Goal: Information Seeking & Learning: Check status

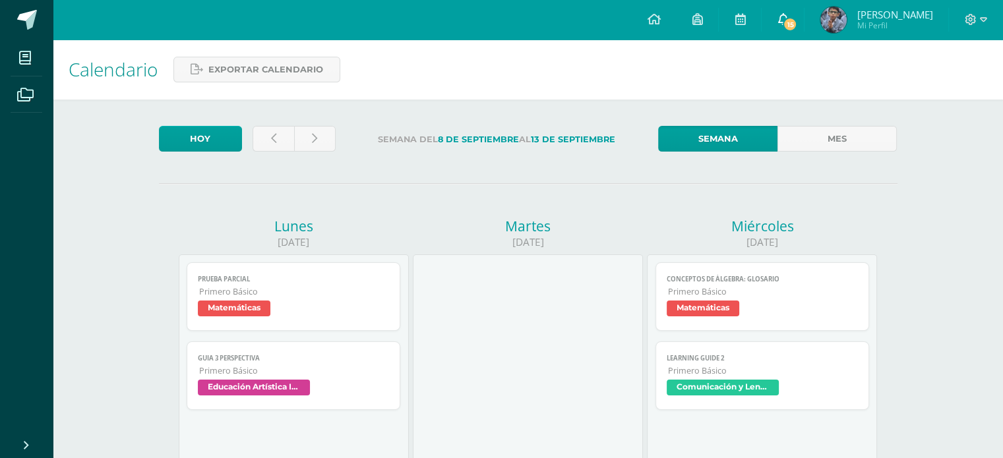
click at [801, 11] on link "15" at bounding box center [782, 20] width 42 height 40
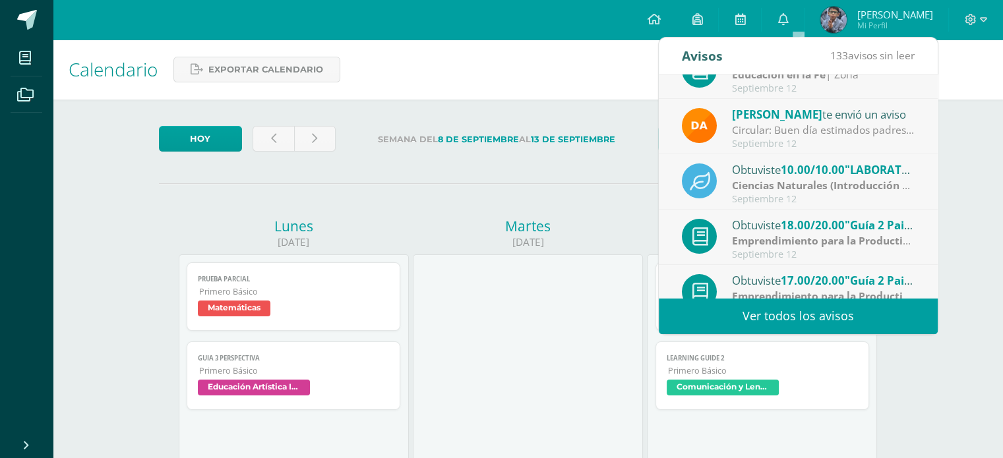
scroll to position [219, 0]
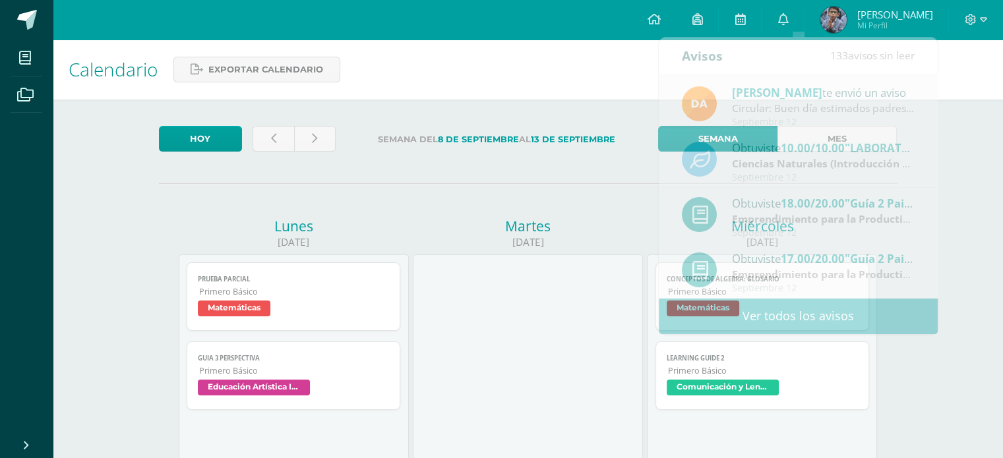
click at [894, 15] on span "[PERSON_NAME]" at bounding box center [894, 14] width 76 height 13
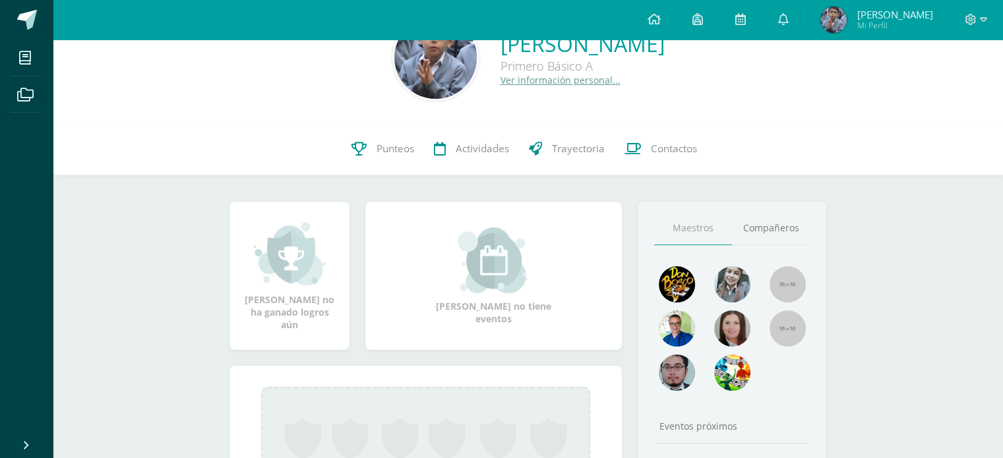
scroll to position [47, 0]
click at [386, 152] on span "Punteos" at bounding box center [395, 148] width 38 height 14
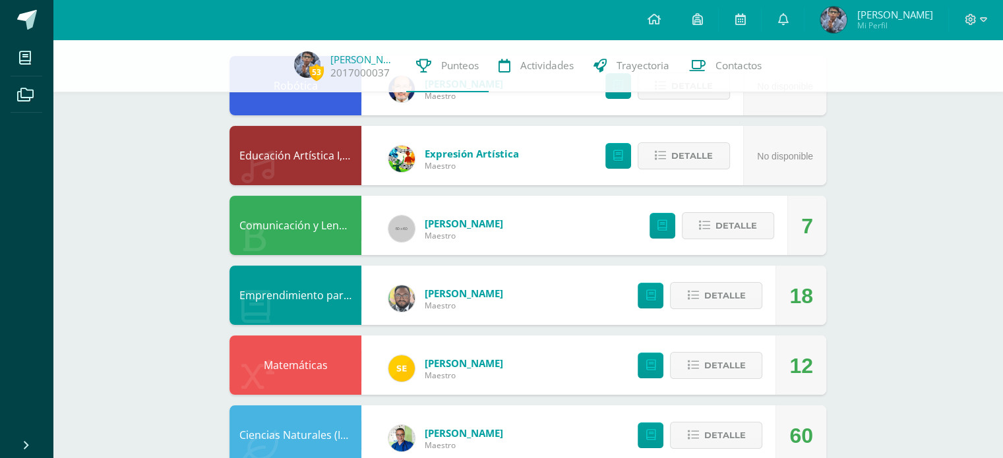
scroll to position [163, 0]
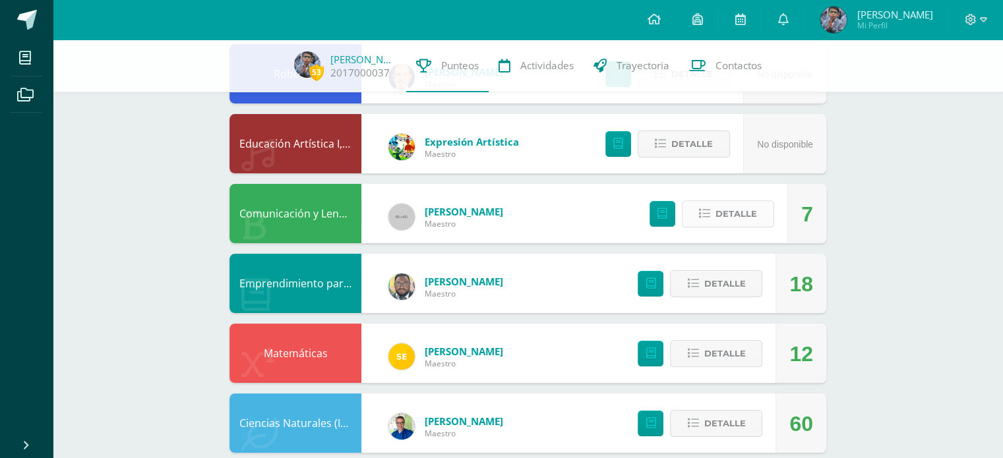
click at [740, 212] on span "Detalle" at bounding box center [736, 214] width 42 height 24
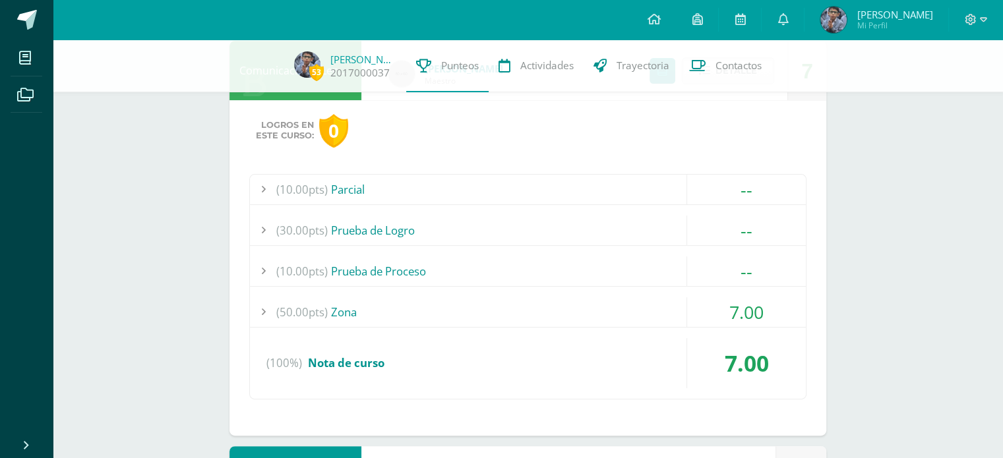
scroll to position [312, 0]
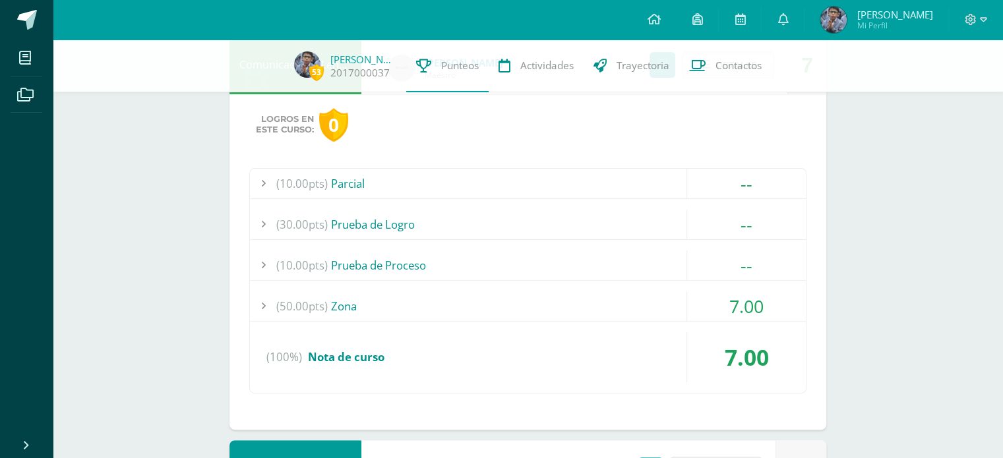
click at [262, 305] on div at bounding box center [263, 306] width 26 height 30
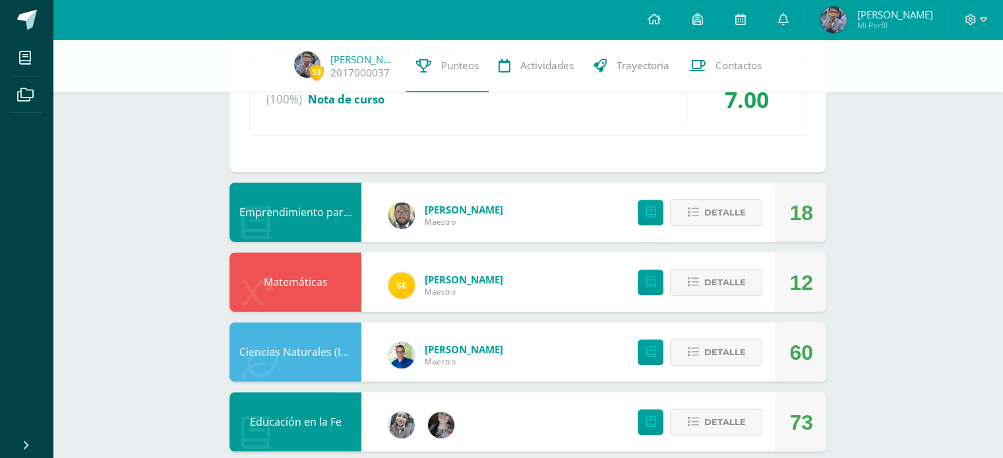
scroll to position [697, 0]
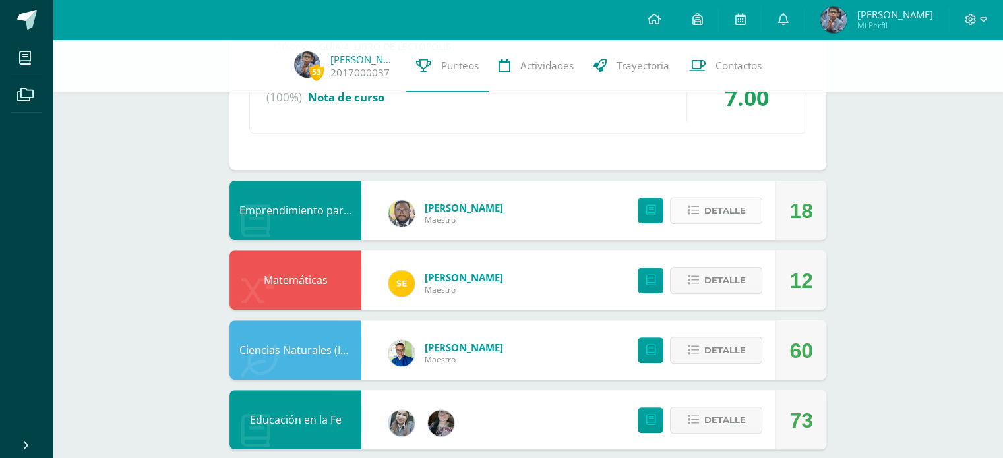
click at [718, 209] on span "Detalle" at bounding box center [724, 210] width 42 height 24
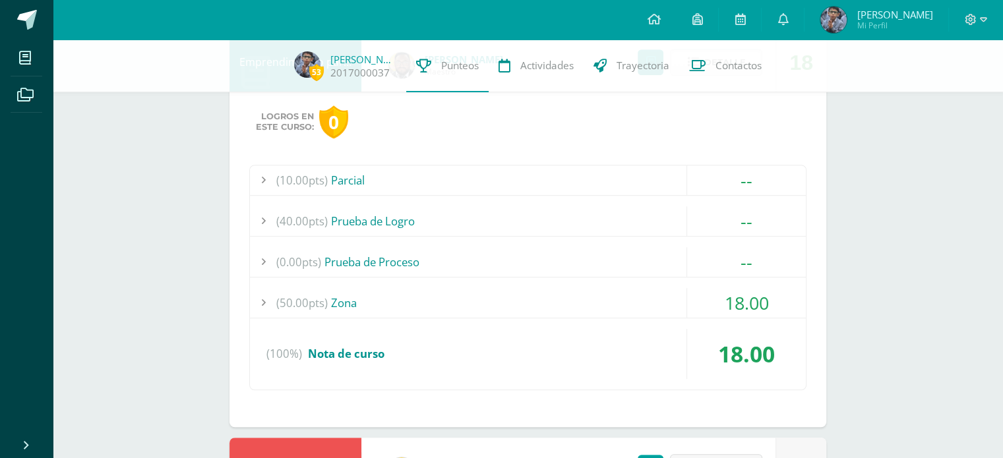
scroll to position [864, 0]
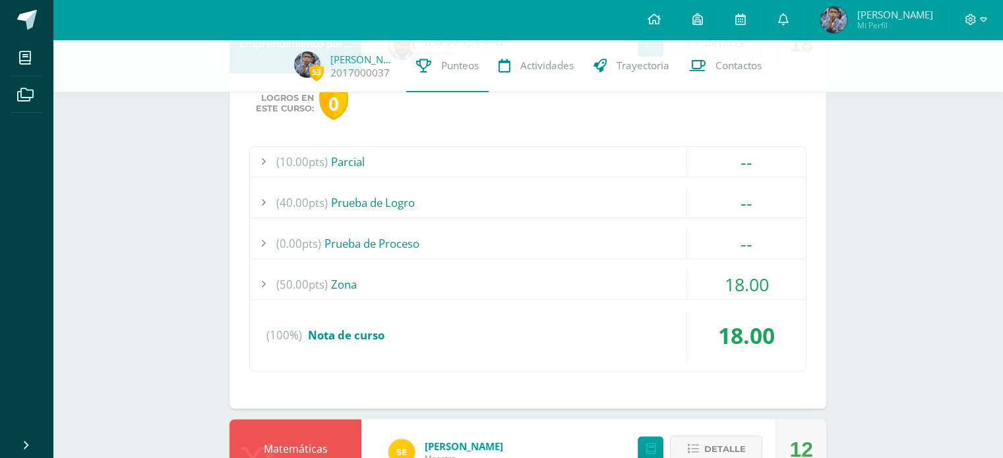
click at [264, 279] on div at bounding box center [263, 285] width 26 height 30
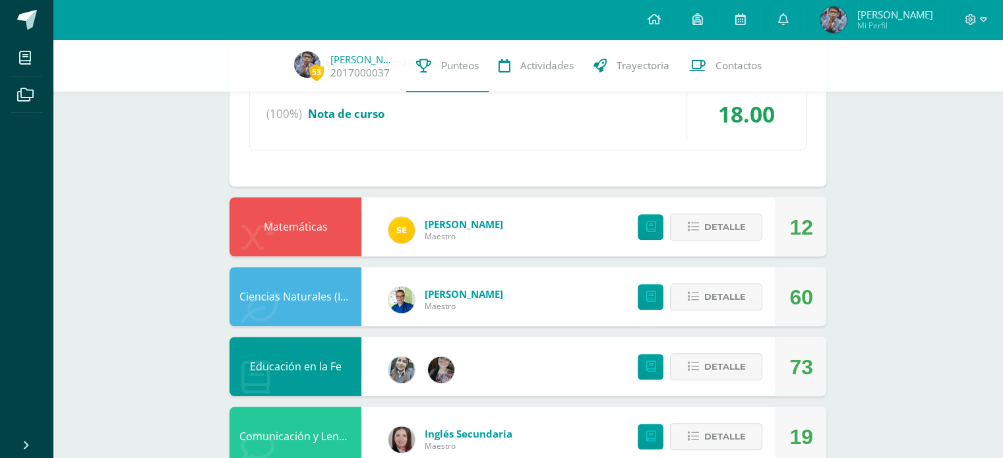
scroll to position [1084, 0]
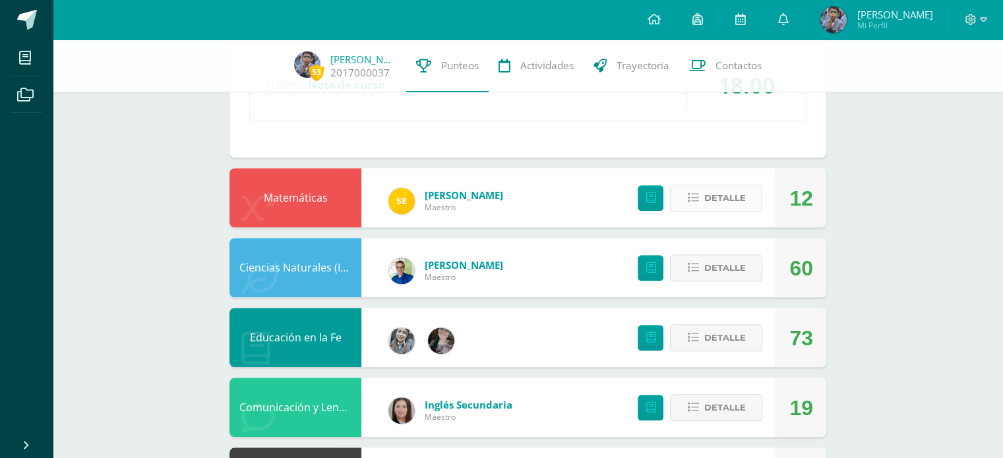
click at [730, 201] on span "Detalle" at bounding box center [724, 198] width 42 height 24
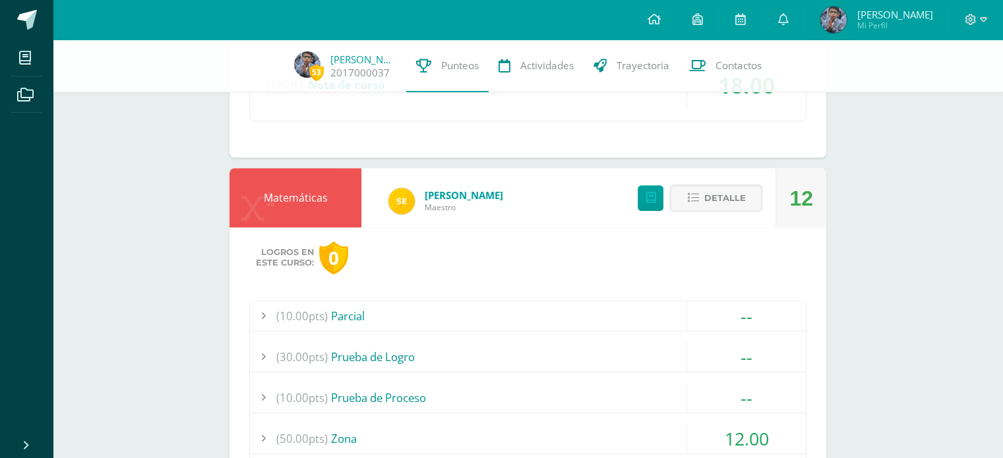
scroll to position [1204, 0]
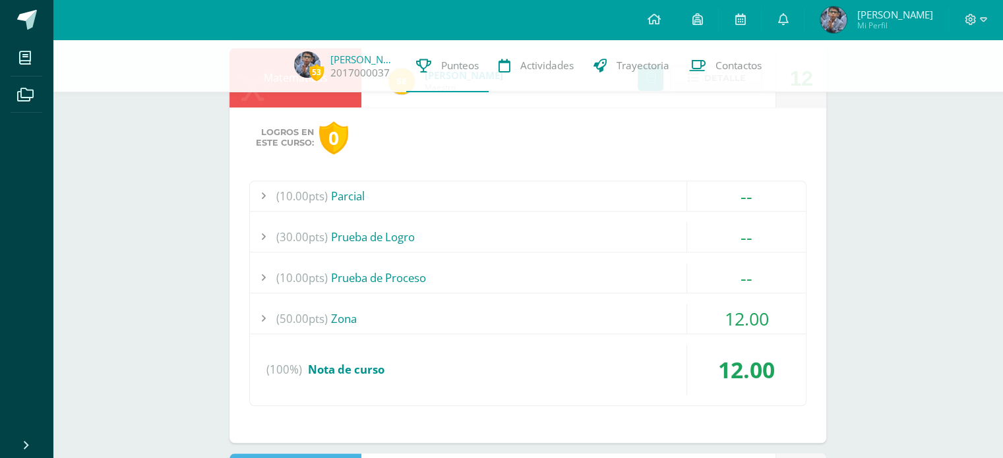
click at [269, 313] on div at bounding box center [263, 319] width 26 height 30
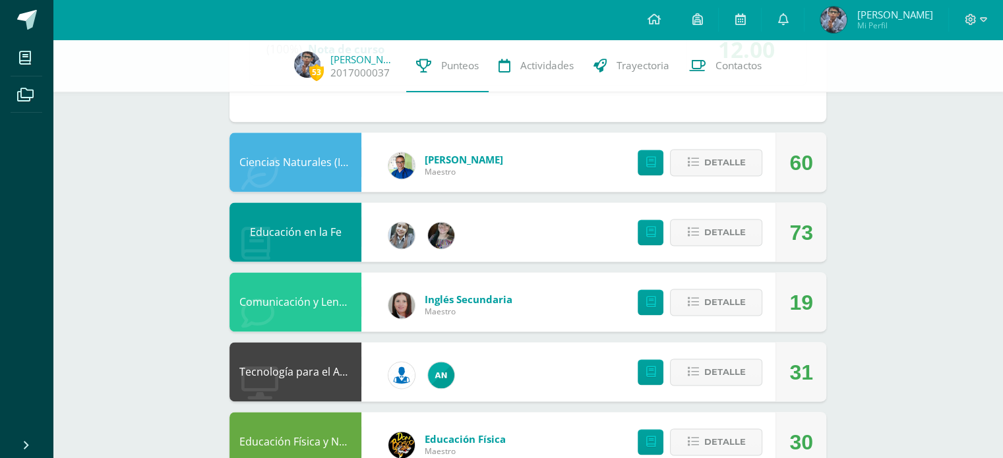
scroll to position [1751, 0]
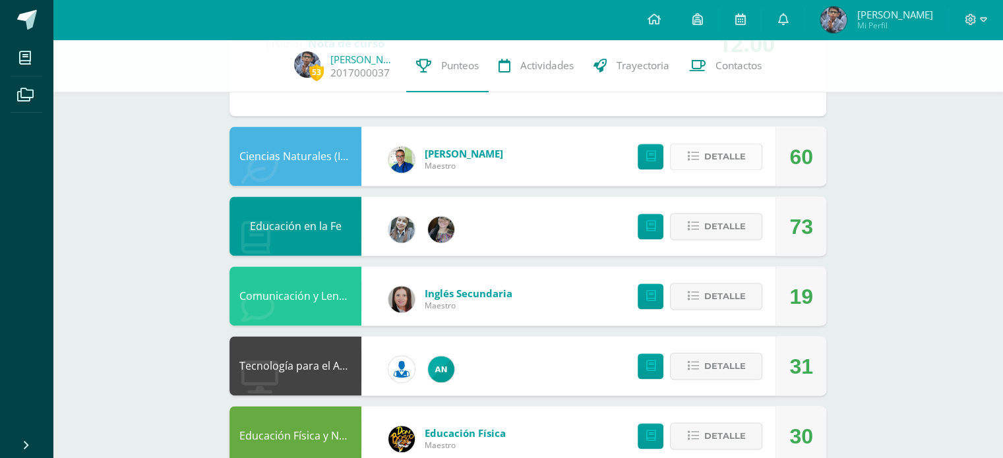
click at [721, 158] on span "Detalle" at bounding box center [724, 156] width 42 height 24
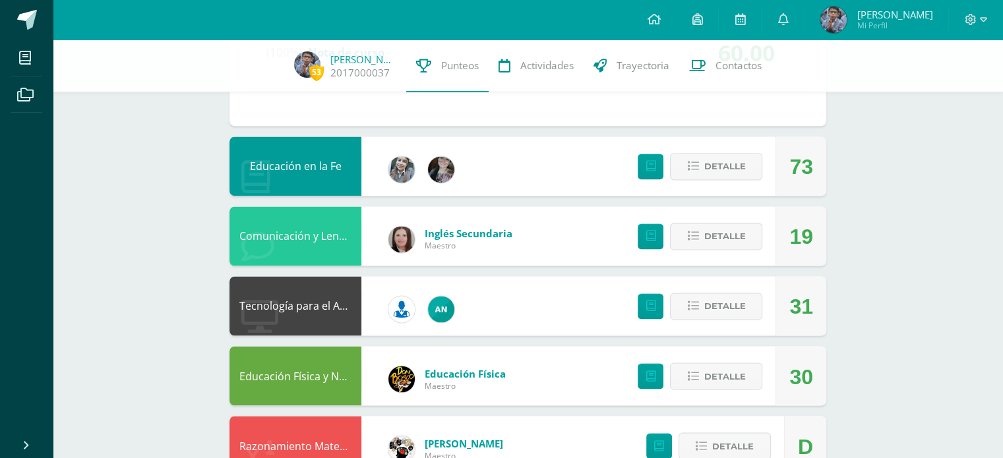
scroll to position [2172, 0]
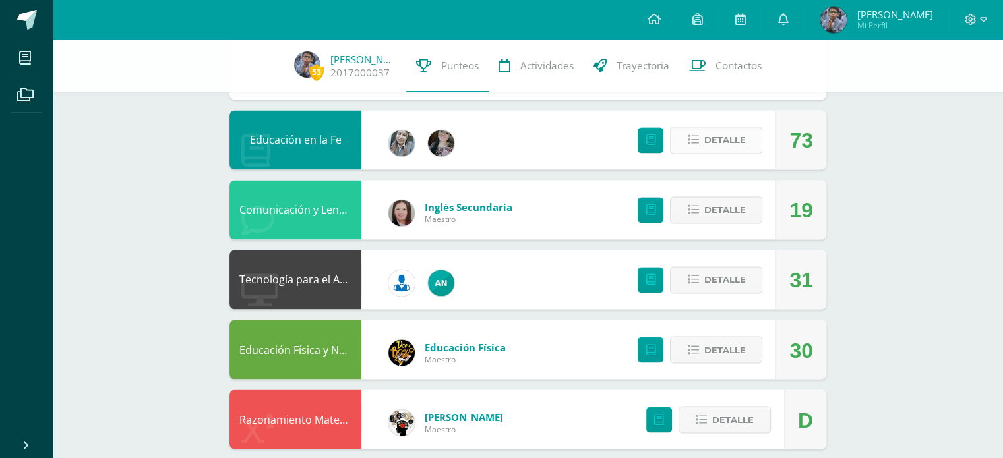
click at [713, 140] on span "Detalle" at bounding box center [724, 140] width 42 height 24
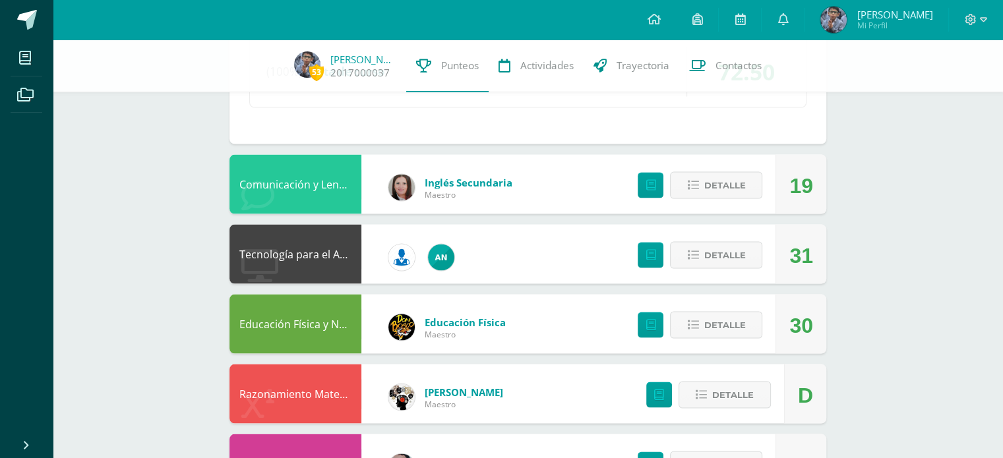
scroll to position [2582, 0]
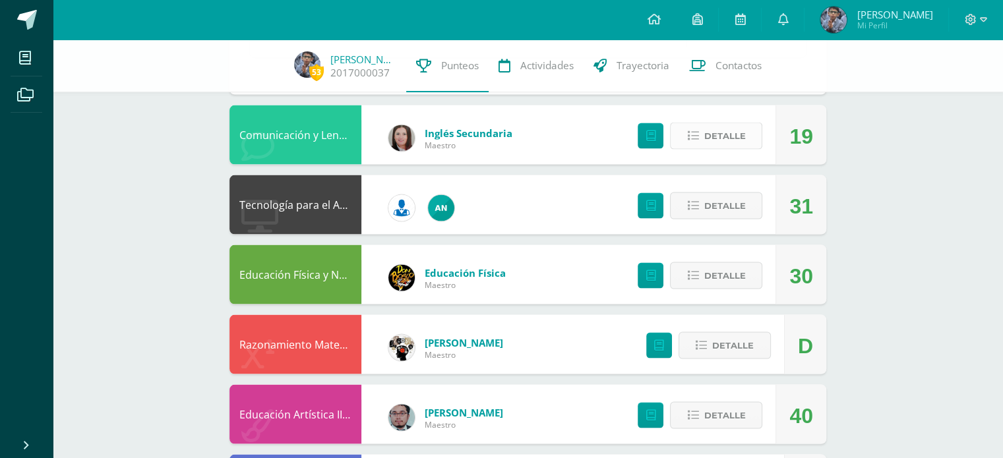
click at [722, 137] on span "Detalle" at bounding box center [724, 136] width 42 height 24
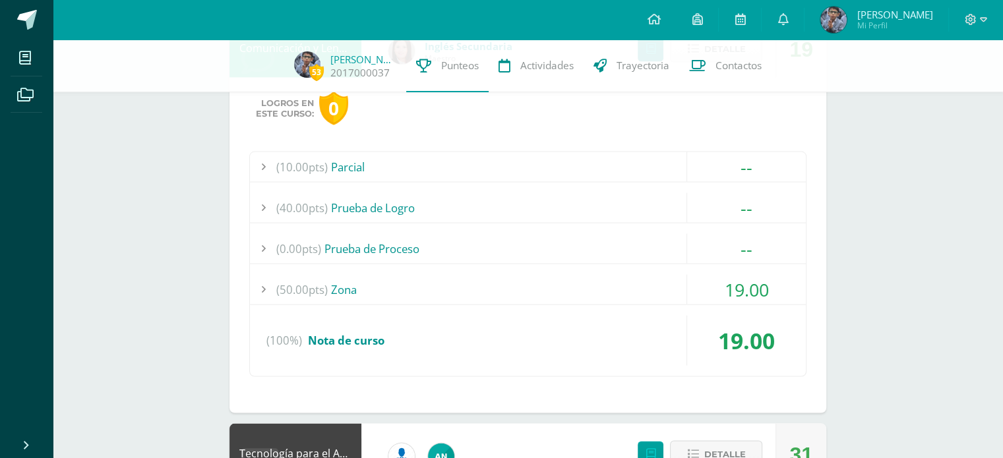
scroll to position [2655, 0]
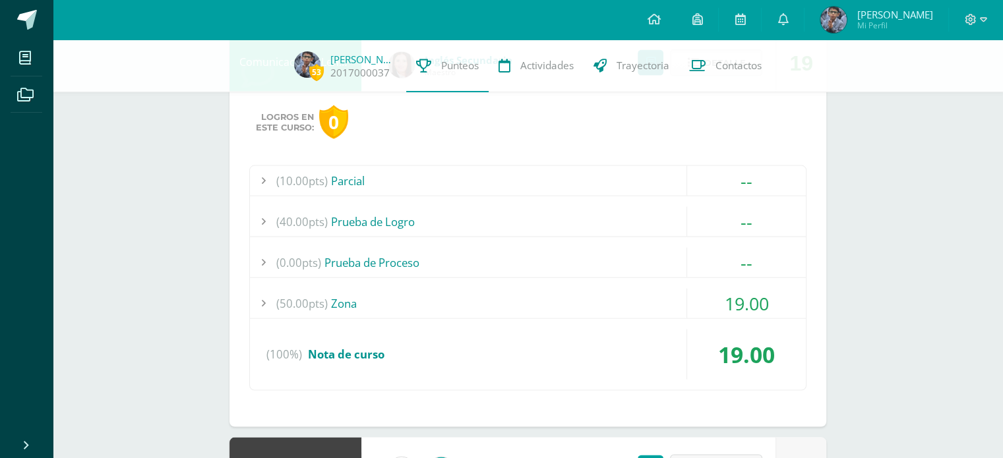
click at [261, 295] on div at bounding box center [263, 304] width 26 height 30
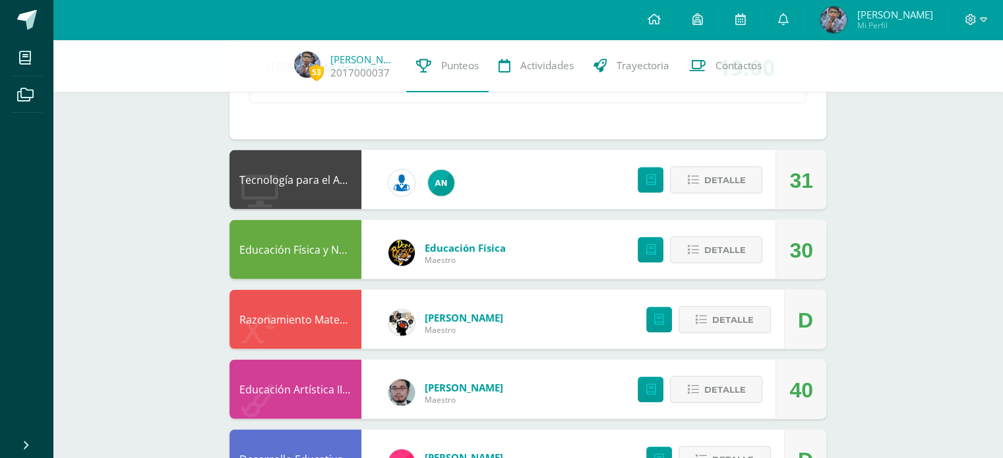
scroll to position [2731, 0]
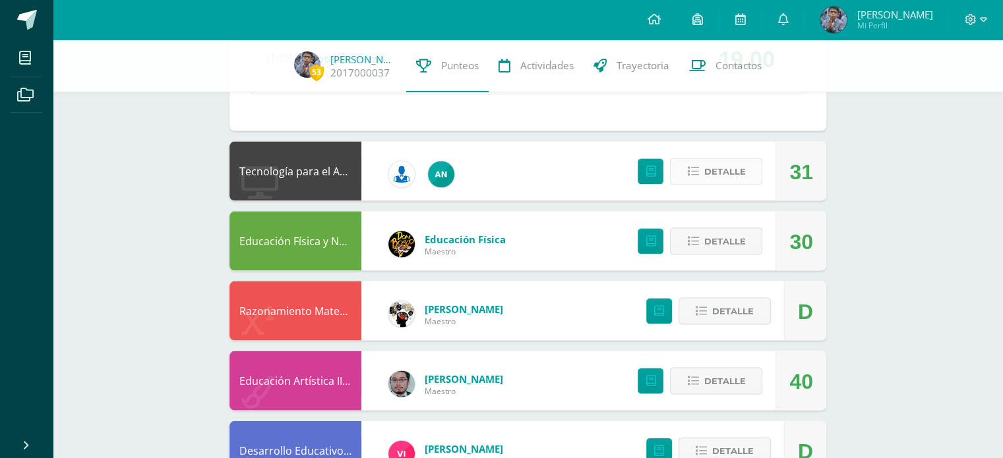
click at [710, 162] on span "Detalle" at bounding box center [724, 172] width 42 height 24
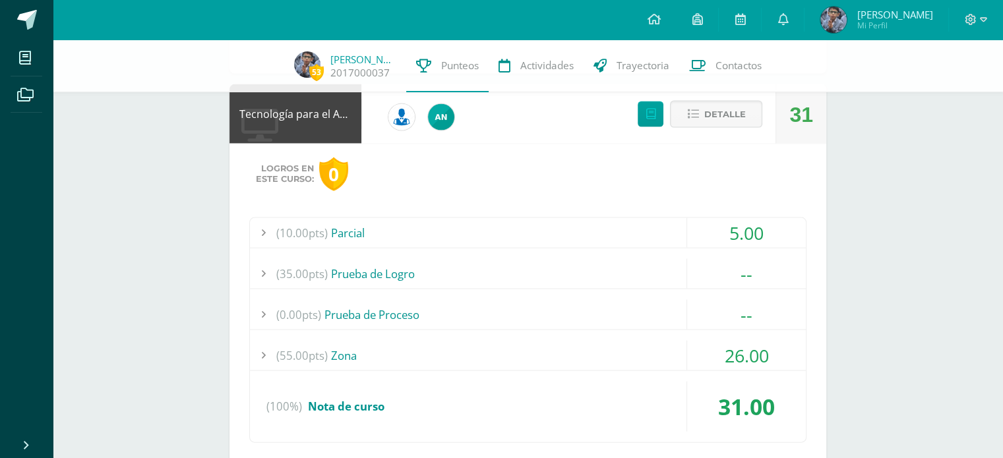
scroll to position [2840, 0]
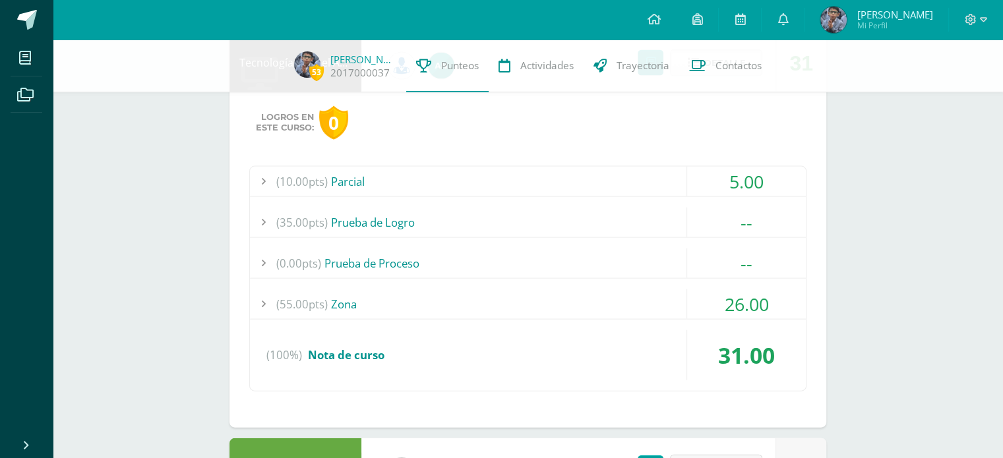
click at [261, 297] on div at bounding box center [263, 304] width 26 height 30
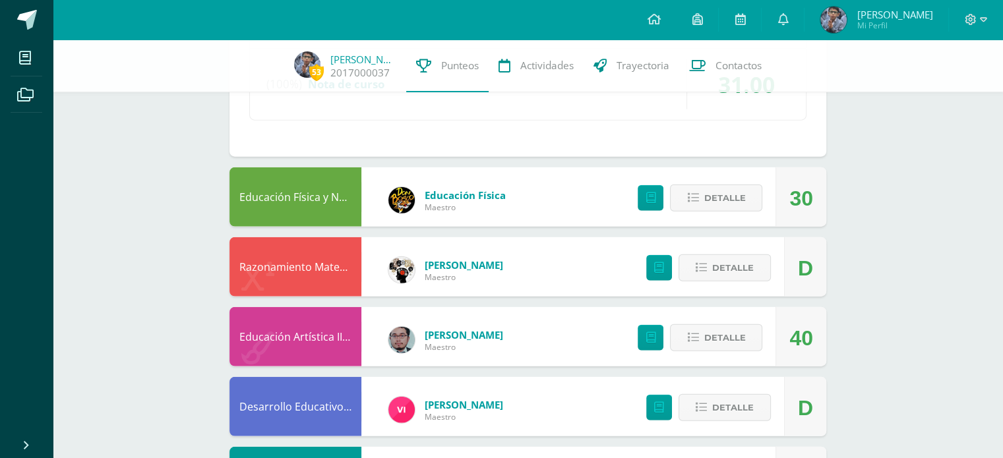
scroll to position [3182, 0]
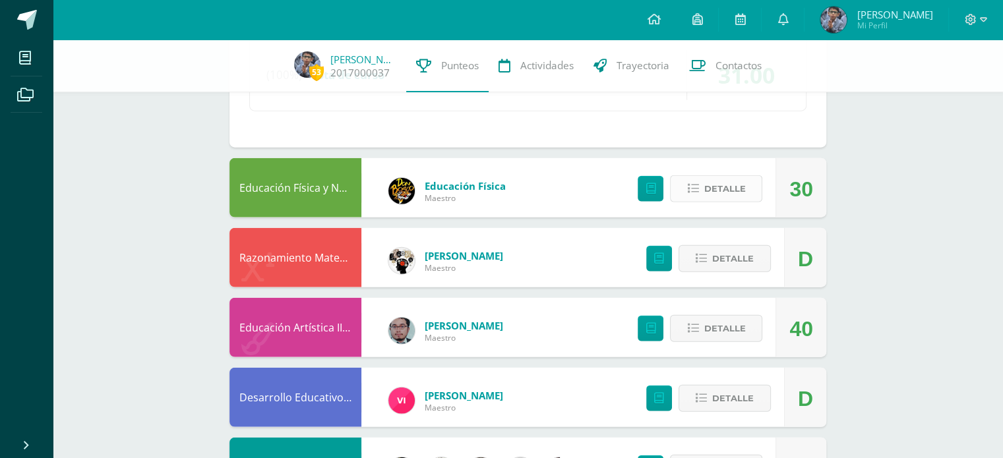
click at [746, 184] on button "Detalle" at bounding box center [716, 188] width 92 height 27
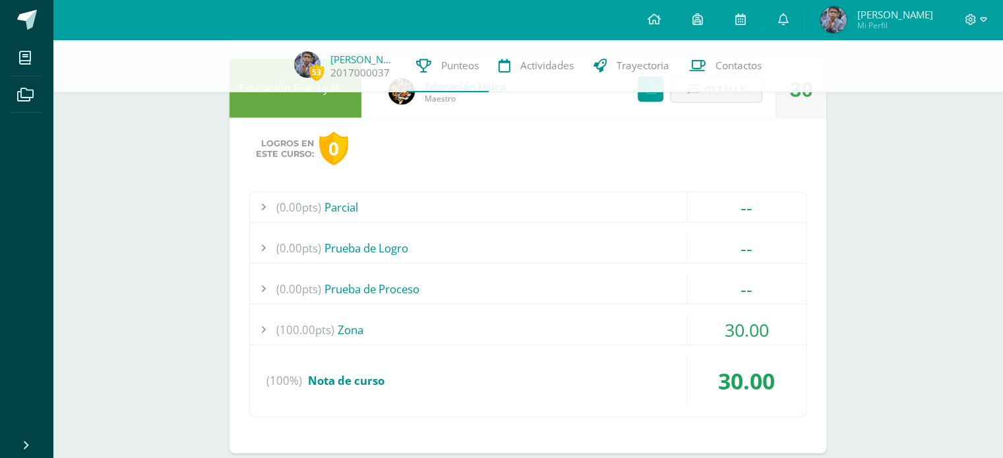
scroll to position [3323, 0]
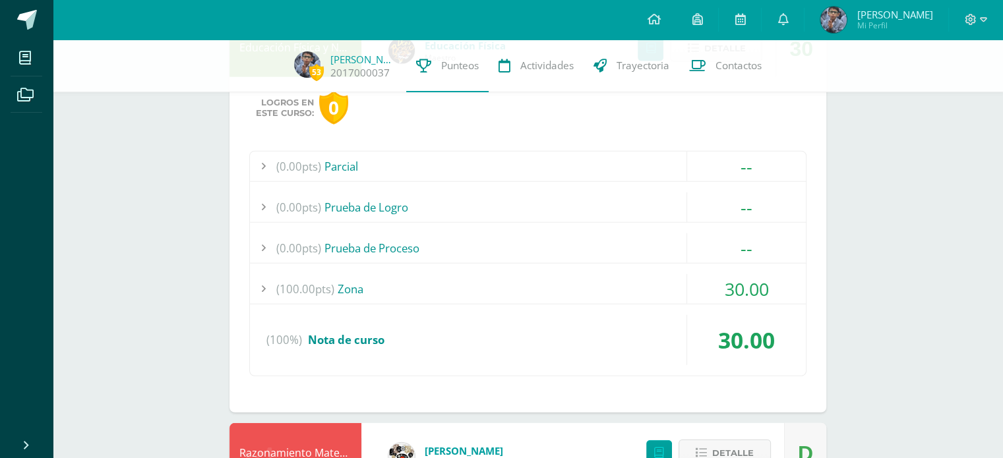
click at [270, 276] on div at bounding box center [263, 289] width 26 height 30
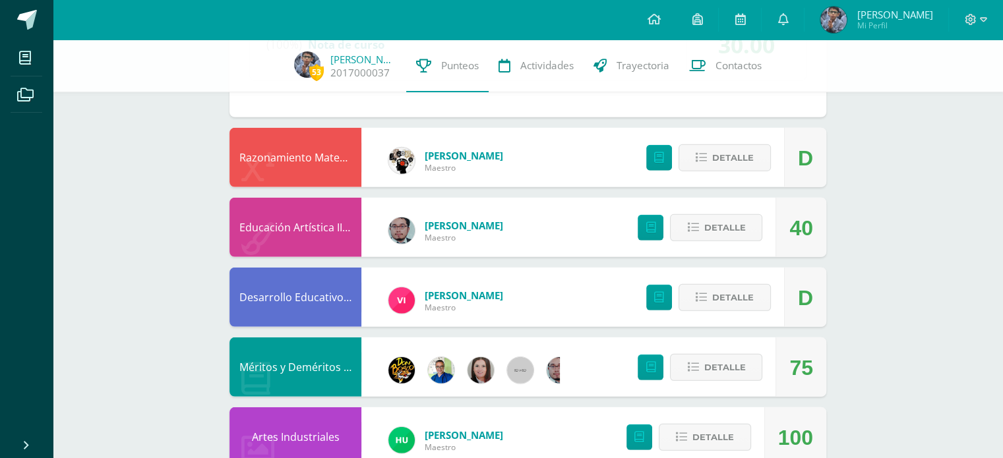
scroll to position [3757, 0]
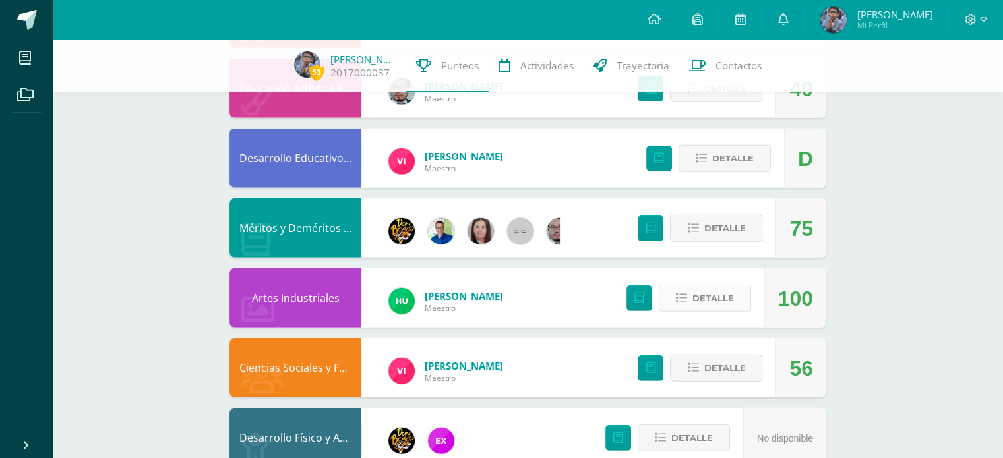
click at [724, 297] on span "Detalle" at bounding box center [713, 298] width 42 height 24
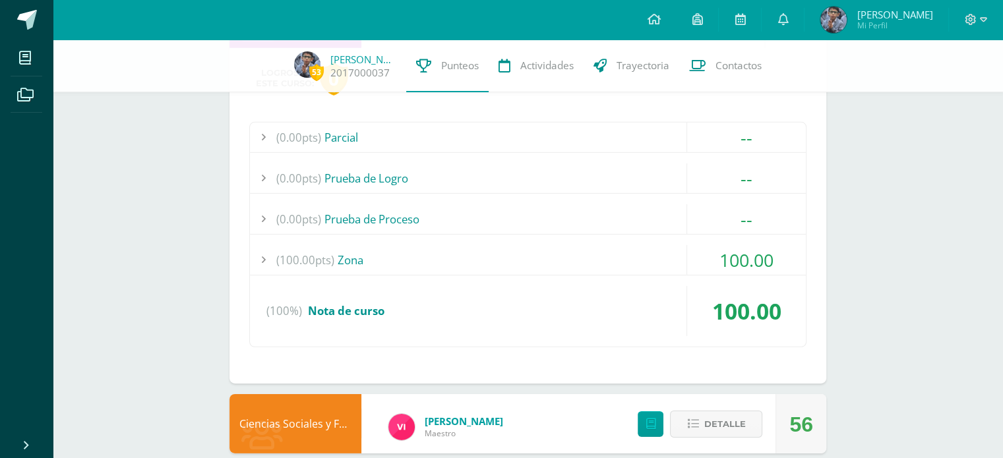
scroll to position [4119, 0]
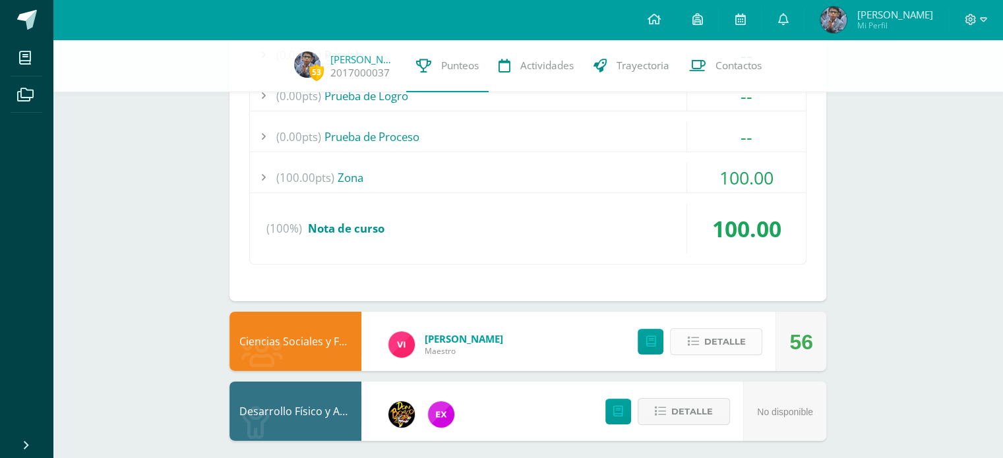
click at [695, 328] on button "Detalle" at bounding box center [716, 341] width 92 height 27
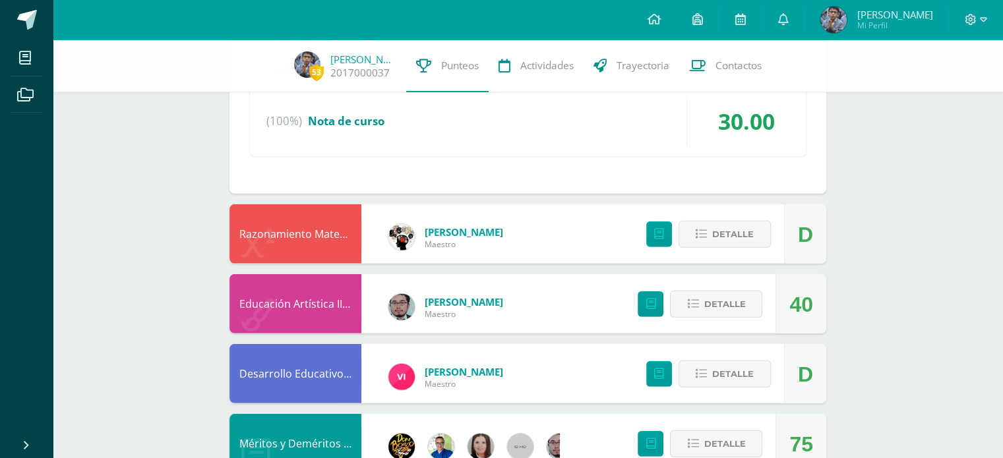
scroll to position [3524, 0]
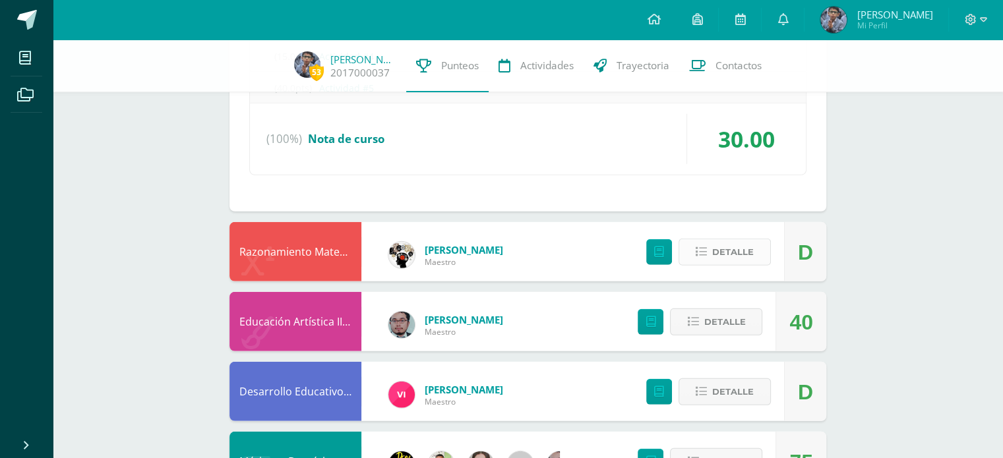
click at [732, 240] on span "Detalle" at bounding box center [733, 252] width 42 height 24
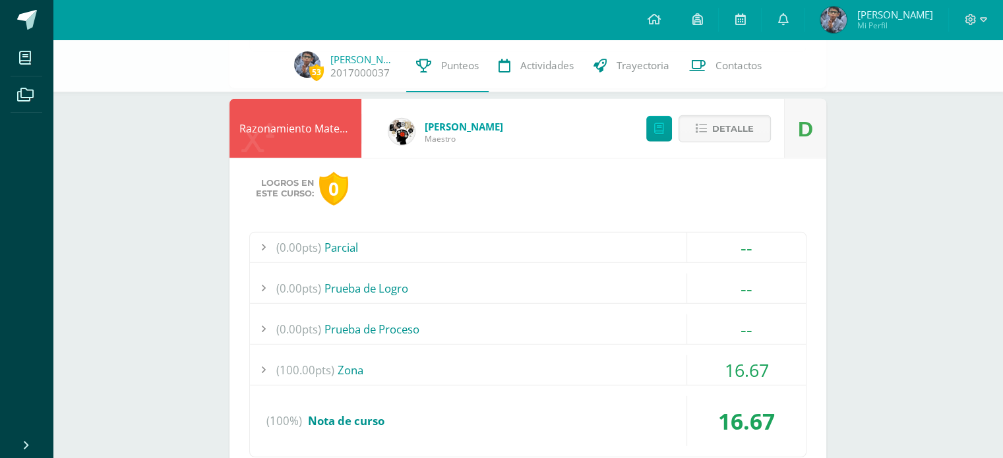
scroll to position [3749, 0]
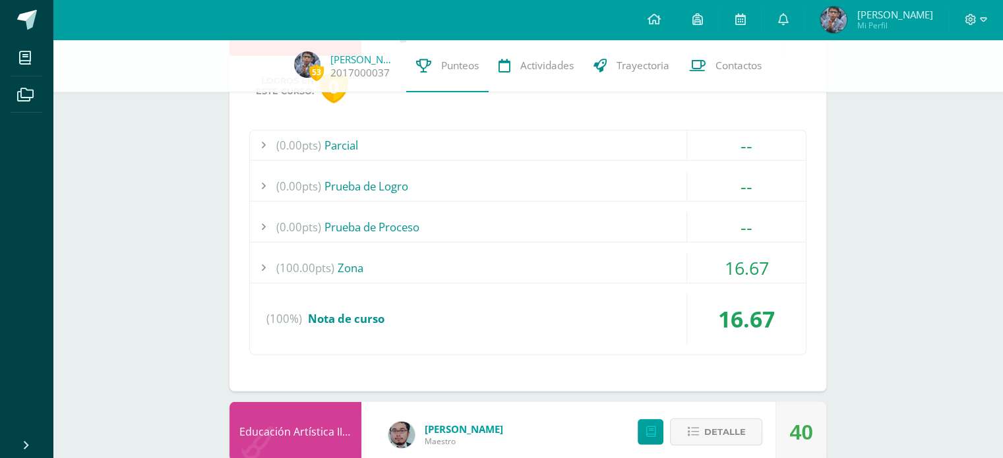
click at [269, 258] on div at bounding box center [263, 268] width 26 height 30
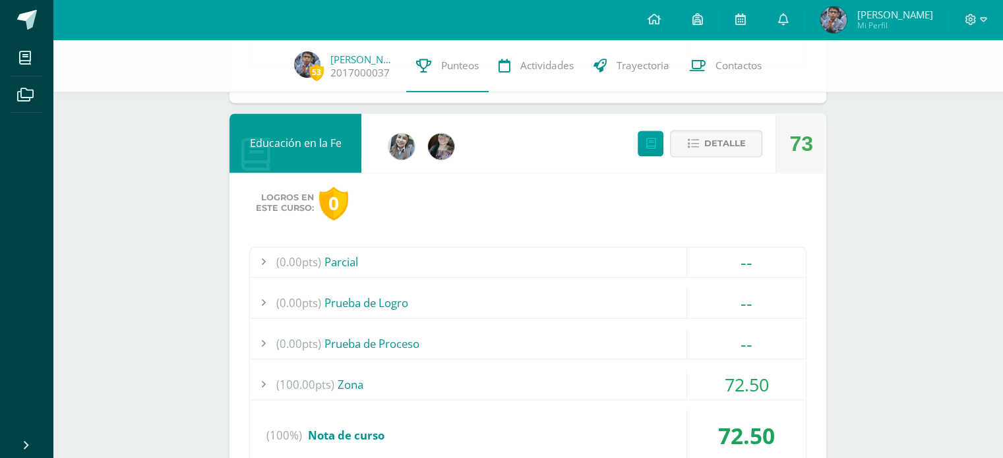
scroll to position [0, 0]
